Goal: Task Accomplishment & Management: Use online tool/utility

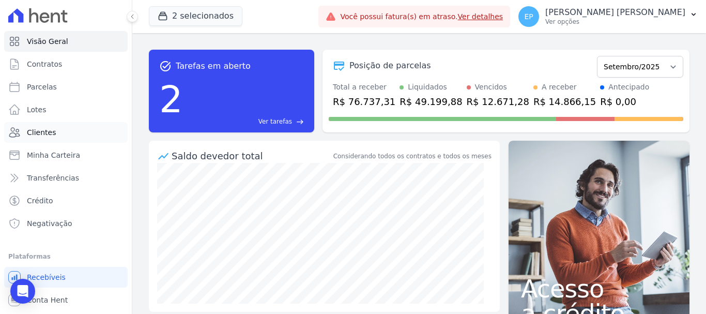
click at [43, 137] on span "Clientes" at bounding box center [41, 132] width 29 height 10
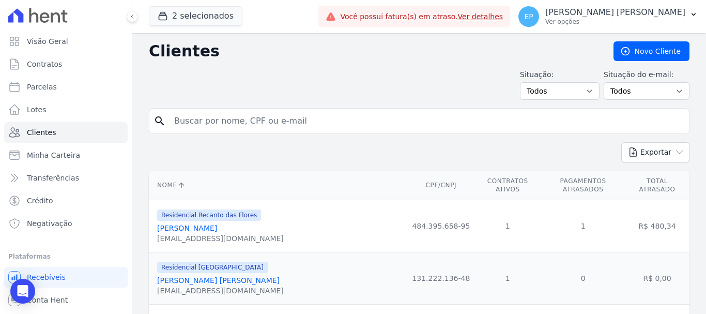
click at [203, 123] on input "search" at bounding box center [426, 121] width 517 height 21
type input "[PERSON_NAME]"
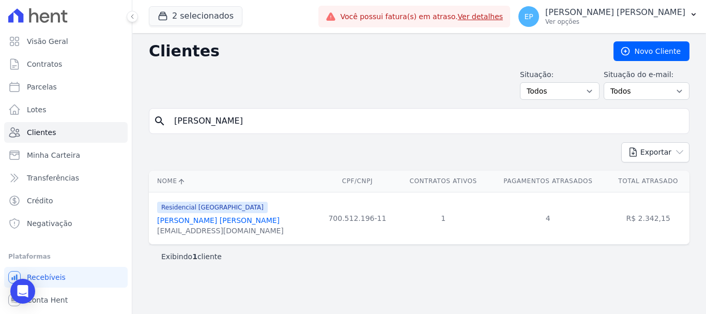
click at [194, 223] on link "[PERSON_NAME] [PERSON_NAME]" at bounding box center [218, 220] width 122 height 8
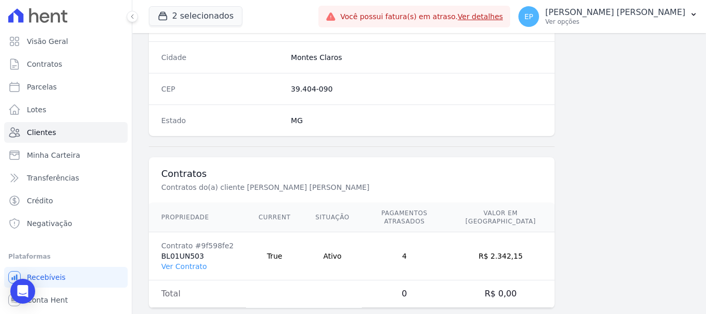
scroll to position [653, 0]
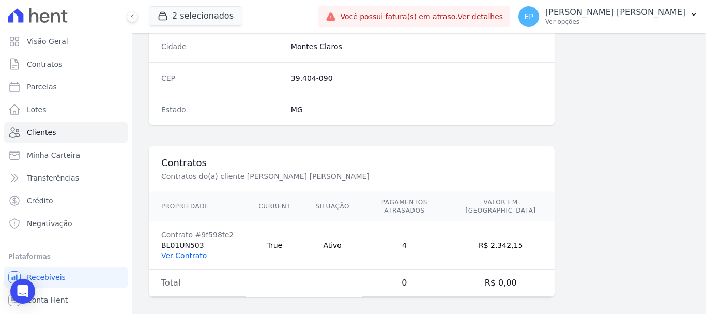
click at [192, 251] on link "Ver Contrato" at bounding box center [183, 255] width 45 height 8
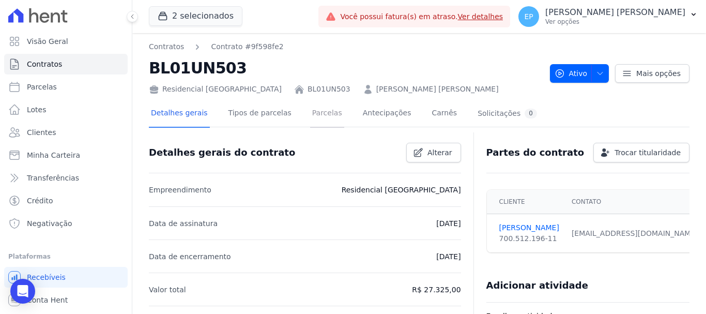
click at [315, 111] on link "Parcelas" at bounding box center [327, 113] width 34 height 27
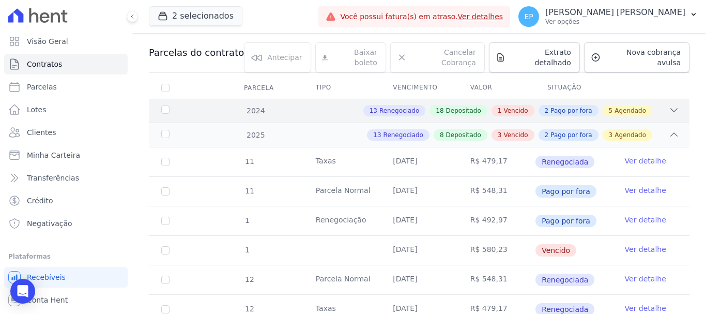
scroll to position [258, 0]
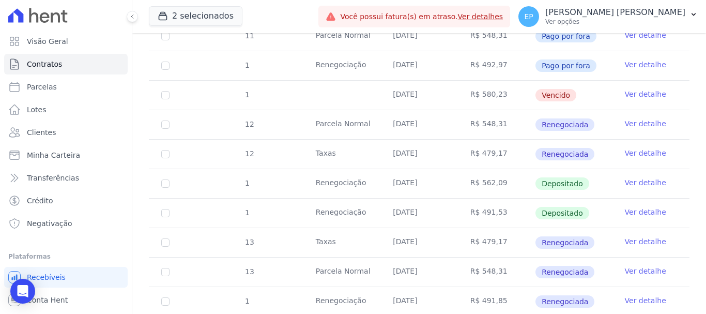
click at [638, 89] on link "Ver detalhe" at bounding box center [645, 94] width 41 height 10
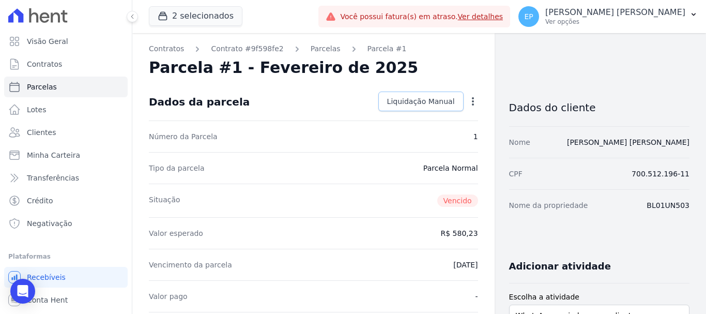
click at [432, 99] on span "Liquidação Manual" at bounding box center [421, 101] width 68 height 10
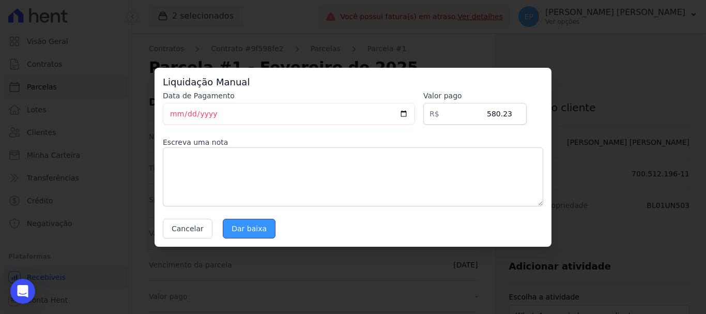
click at [234, 231] on input "Dar baixa" at bounding box center [249, 229] width 53 height 20
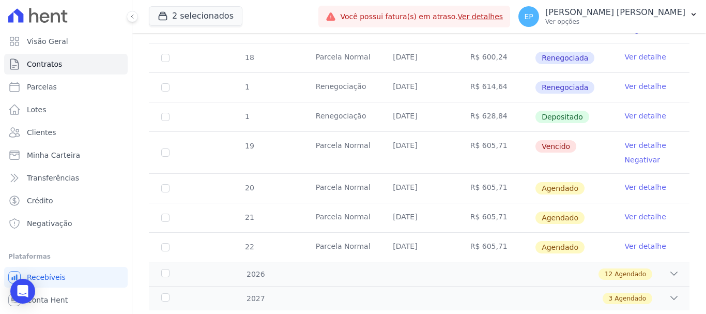
scroll to position [878, 0]
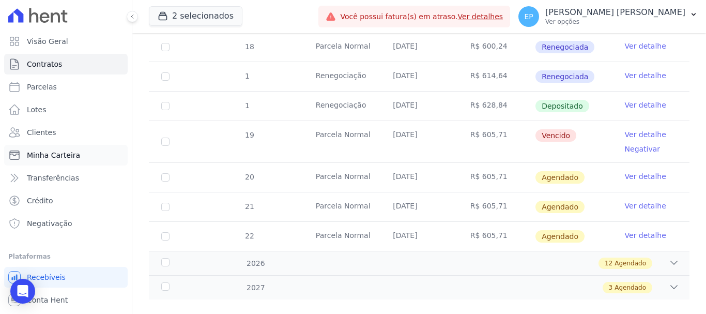
click at [40, 151] on span "Minha Carteira" at bounding box center [53, 155] width 53 height 10
click at [40, 133] on span "Clientes" at bounding box center [41, 132] width 29 height 10
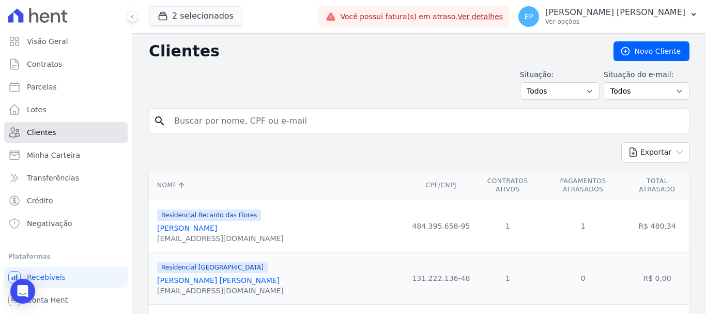
click at [38, 131] on span "Clientes" at bounding box center [41, 132] width 29 height 10
click at [227, 120] on input "search" at bounding box center [426, 121] width 517 height 21
type input "[PERSON_NAME]"
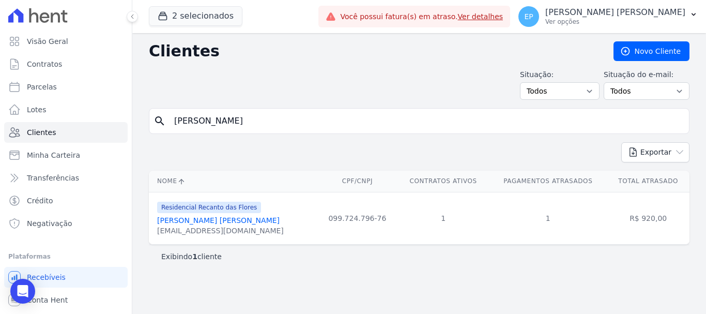
click at [225, 219] on link "[PERSON_NAME] [PERSON_NAME]" at bounding box center [218, 220] width 122 height 8
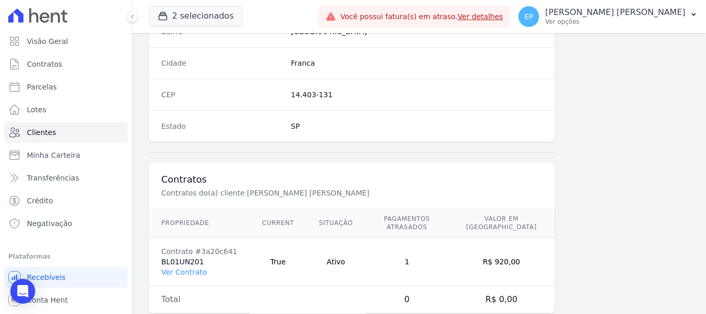
scroll to position [653, 0]
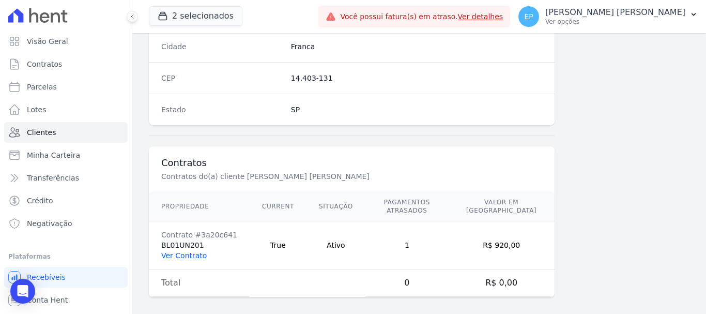
click at [180, 251] on link "Ver Contrato" at bounding box center [183, 255] width 45 height 8
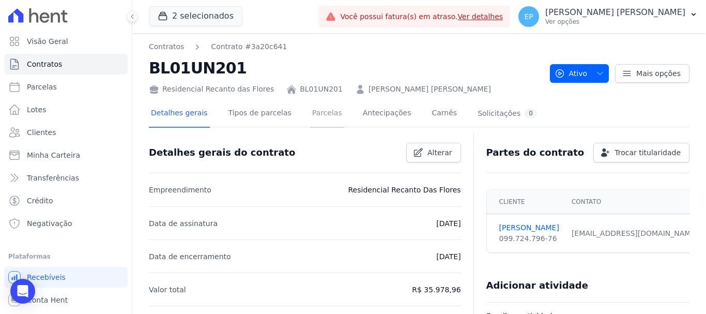
click at [313, 111] on link "Parcelas" at bounding box center [327, 113] width 34 height 27
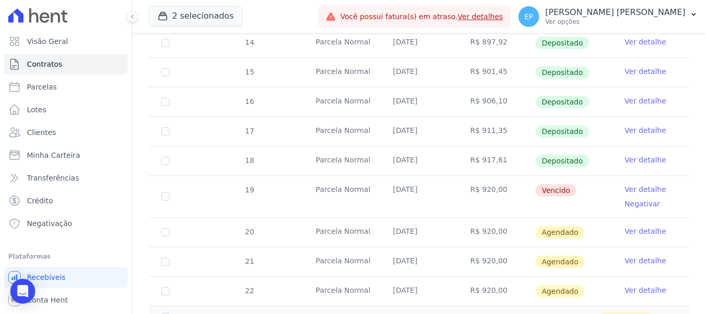
scroll to position [403, 0]
